Goal: Information Seeking & Learning: Learn about a topic

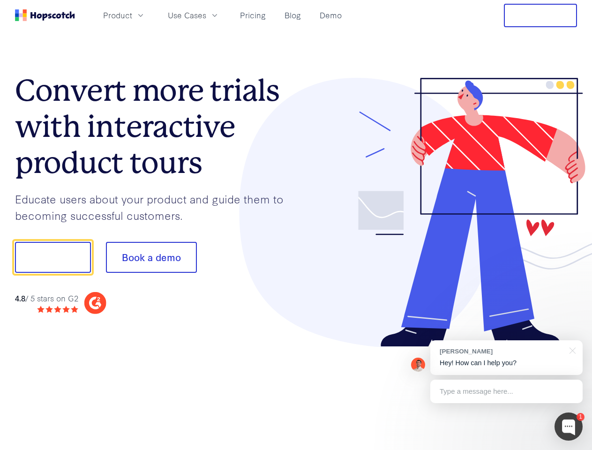
click at [296, 225] on div at bounding box center [436, 212] width 281 height 269
click at [132, 15] on span "Product" at bounding box center [117, 15] width 29 height 12
click at [206, 15] on span "Use Cases" at bounding box center [187, 15] width 38 height 12
click at [540, 15] on button "Free Trial" at bounding box center [540, 15] width 73 height 23
click at [52, 257] on button "Show me!" at bounding box center [53, 257] width 76 height 31
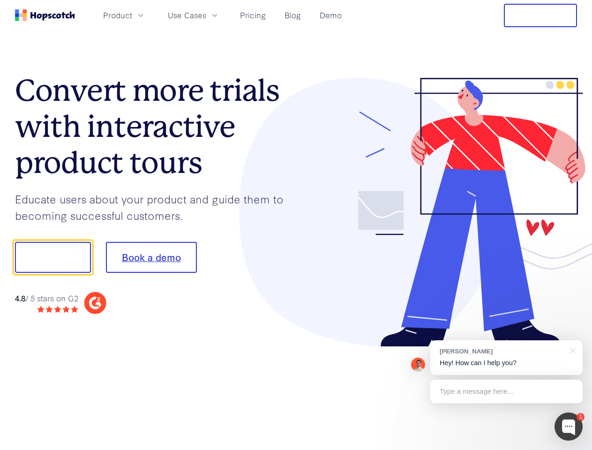
click at [151, 257] on button "Book a demo" at bounding box center [151, 257] width 91 height 31
click at [568, 426] on div at bounding box center [568, 426] width 28 height 28
click at [506, 358] on div "[PERSON_NAME] Hey! How can I help you?" at bounding box center [506, 357] width 152 height 35
click at [571, 350] on div at bounding box center [495, 256] width 176 height 313
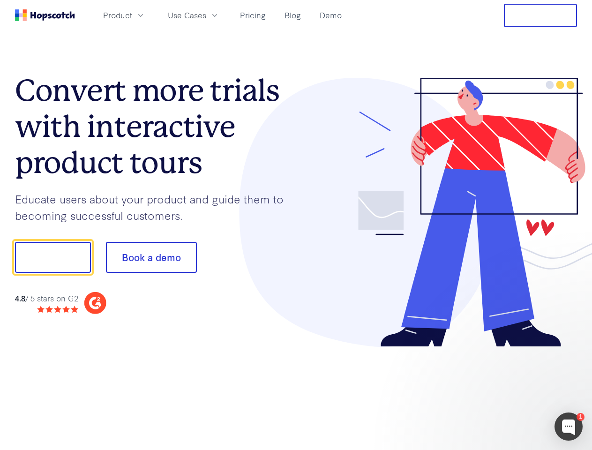
click at [506, 391] on div at bounding box center [495, 318] width 176 height 187
